Goal: Task Accomplishment & Management: Use online tool/utility

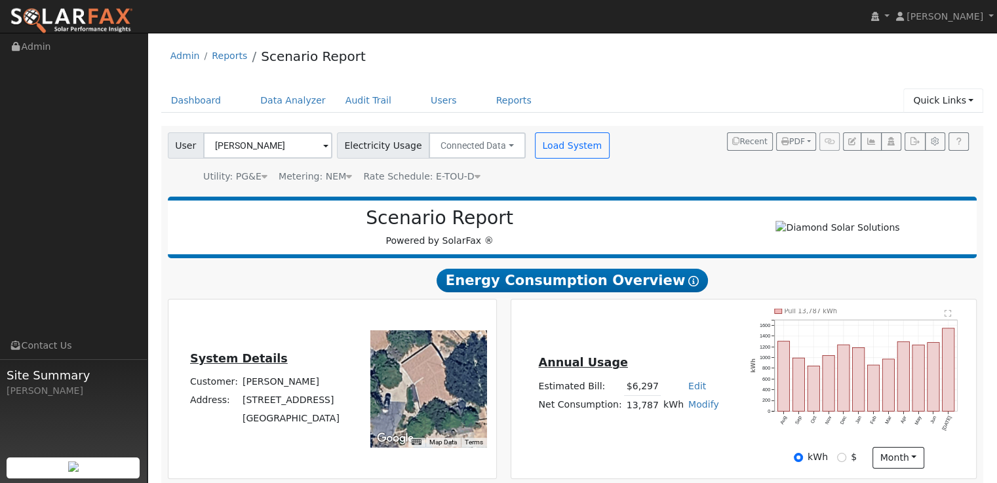
click at [973, 98] on link "Quick Links" at bounding box center [944, 101] width 80 height 24
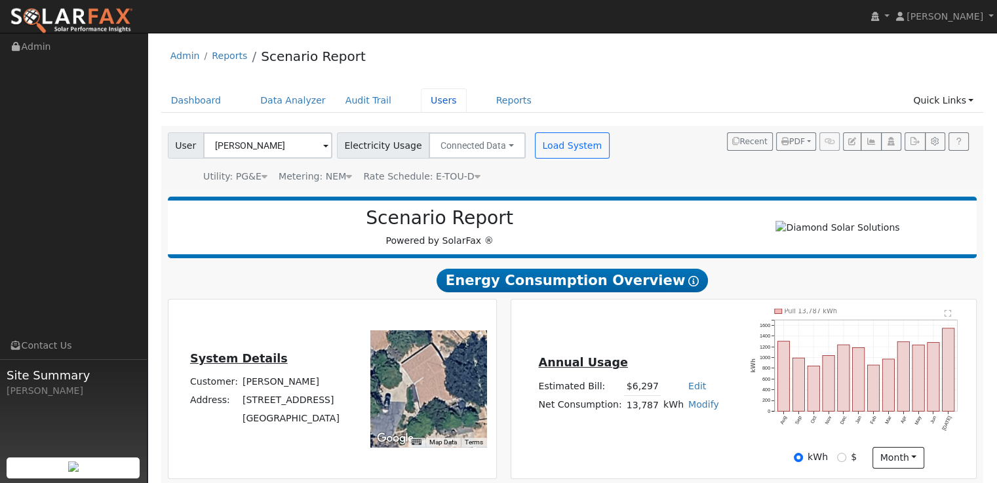
click at [423, 99] on link "Users" at bounding box center [444, 101] width 46 height 24
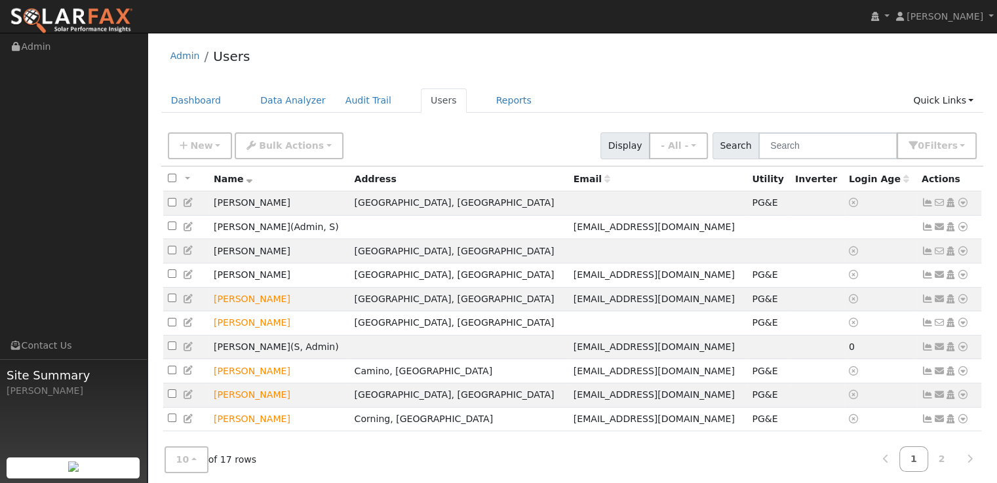
click at [965, 206] on icon at bounding box center [963, 202] width 12 height 9
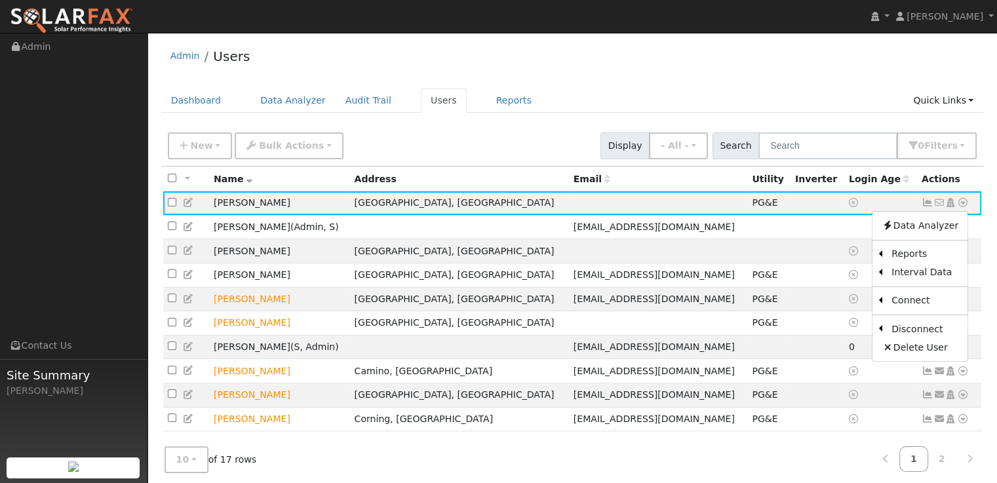
click at [0, 0] on link "Export to CSV" at bounding box center [0, 0] width 0 height 0
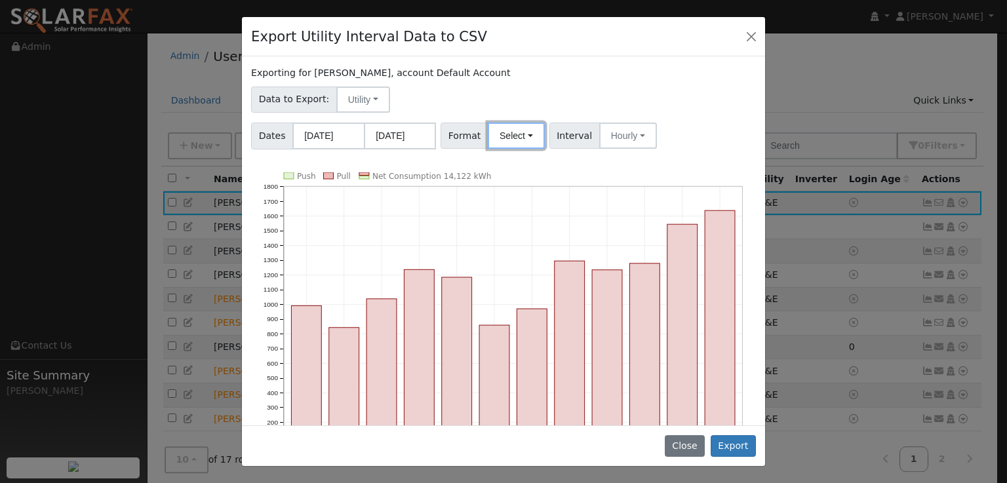
click at [518, 140] on button "Select" at bounding box center [516, 136] width 57 height 26
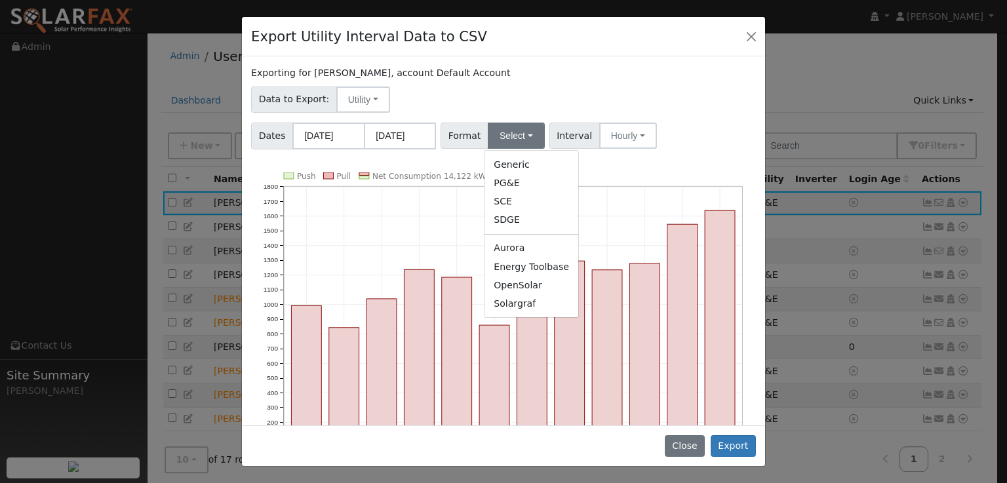
click at [522, 285] on link "OpenSolar" at bounding box center [532, 285] width 94 height 18
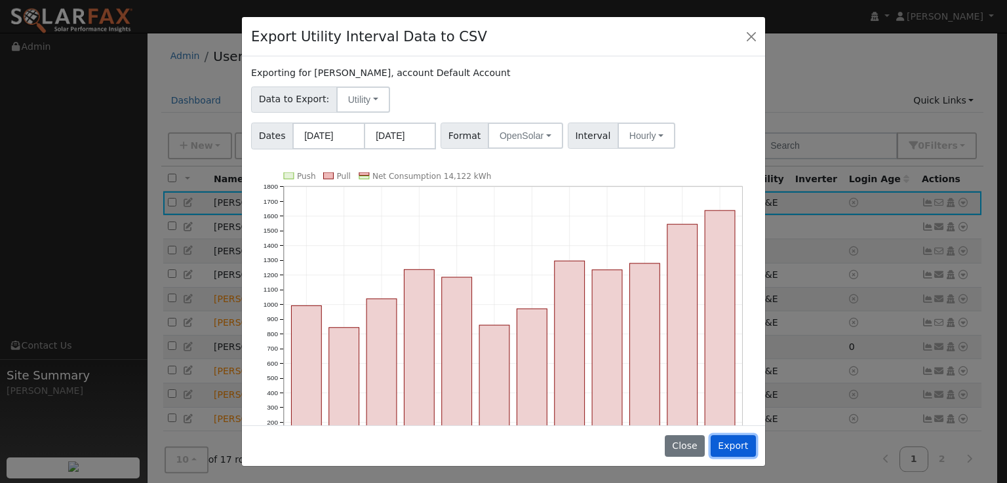
click at [734, 448] on button "Export" at bounding box center [733, 446] width 45 height 22
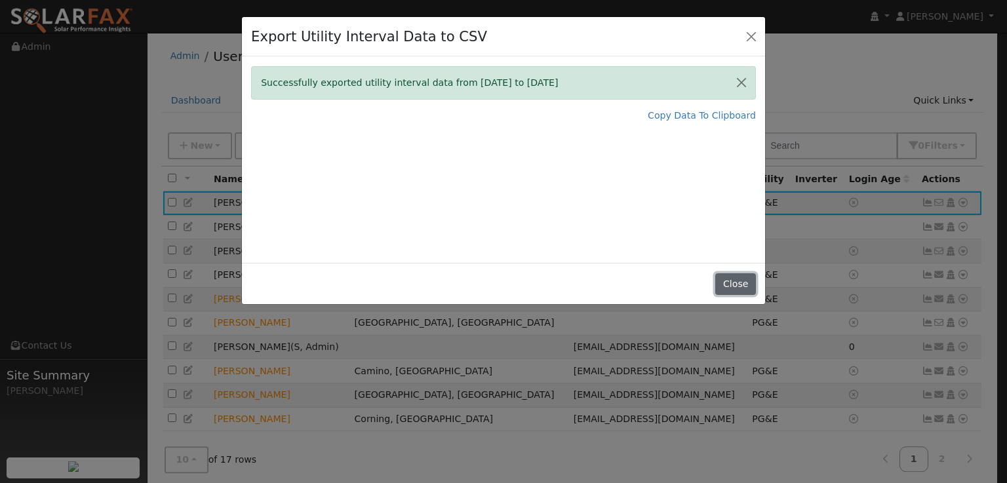
click at [740, 284] on button "Close" at bounding box center [735, 284] width 40 height 22
